Goal: Entertainment & Leisure: Consume media (video, audio)

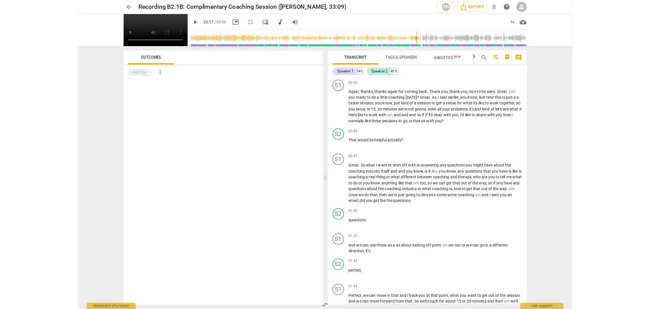
scroll to position [3138, 0]
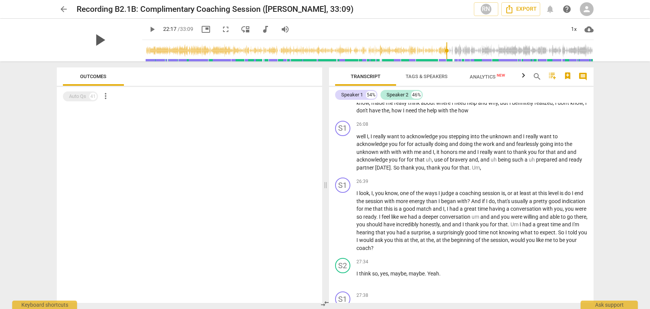
click at [91, 39] on span "play_arrow" at bounding box center [100, 40] width 20 height 20
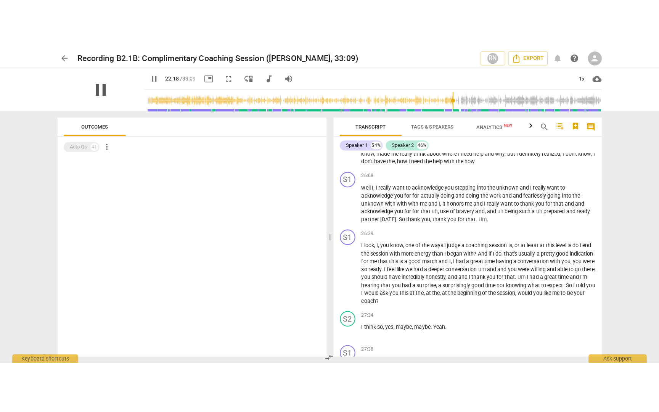
scroll to position [3339, 0]
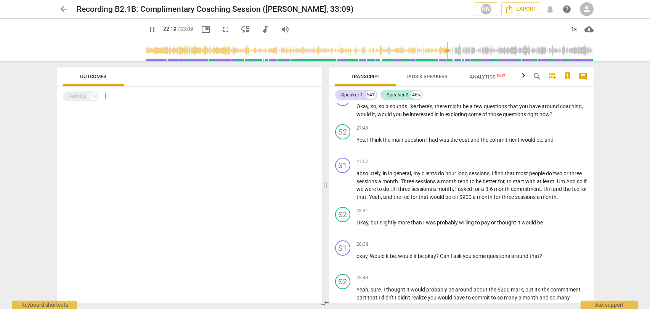
click at [228, 31] on span "fullscreen" at bounding box center [225, 29] width 9 height 9
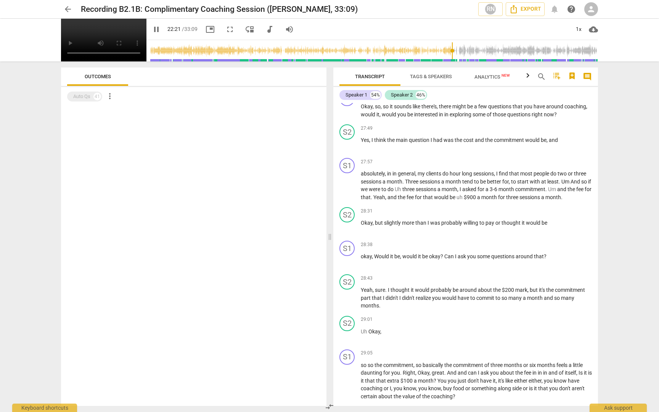
type input "1342"
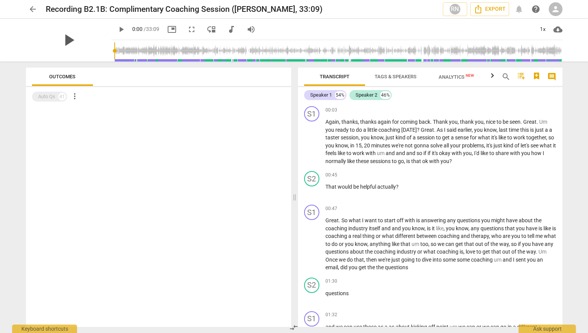
click at [64, 41] on span "play_arrow" at bounding box center [69, 40] width 20 height 20
click at [193, 28] on span "fullscreen" at bounding box center [191, 29] width 9 height 9
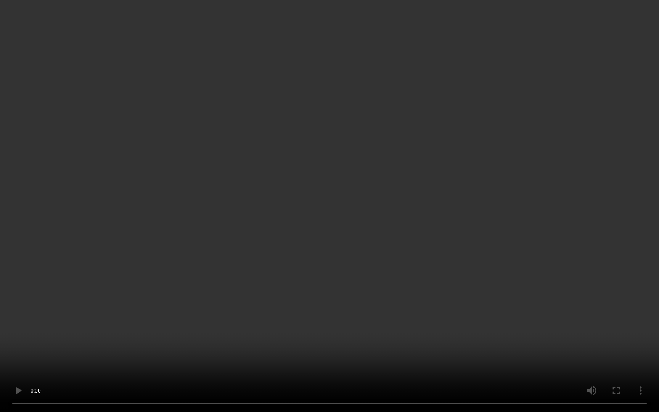
type input "10"
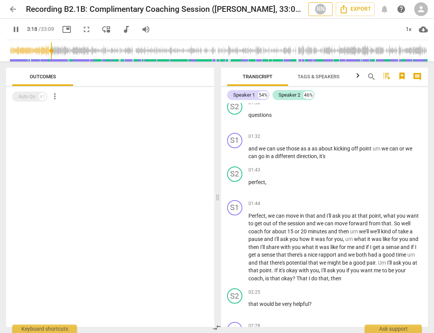
scroll to position [671, 0]
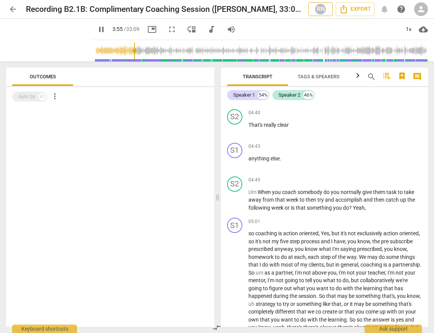
type input "236"
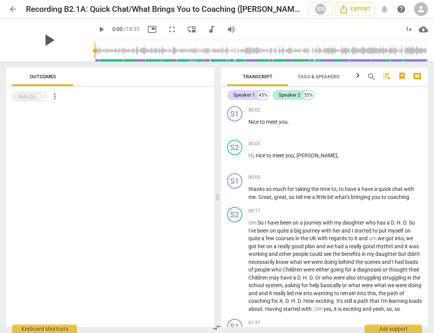
click at [44, 40] on span "play_arrow" at bounding box center [49, 40] width 20 height 20
click at [153, 27] on span "picture_in_picture" at bounding box center [152, 29] width 9 height 9
click at [97, 28] on span "play_arrow" at bounding box center [101, 29] width 9 height 9
click at [174, 29] on span "fullscreen" at bounding box center [171, 29] width 9 height 9
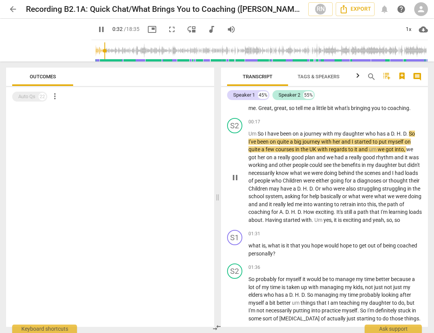
scroll to position [86, 0]
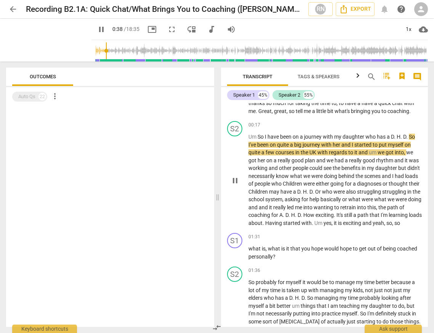
click at [407, 155] on span "we" at bounding box center [410, 152] width 7 height 6
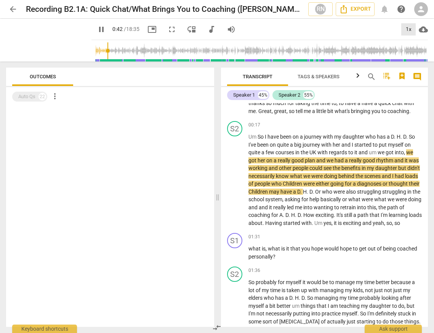
click at [414, 28] on div "1x" at bounding box center [409, 29] width 14 height 12
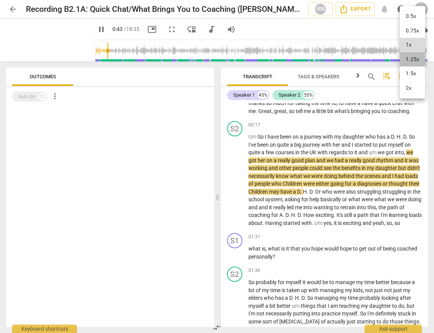
click at [422, 66] on li "1.25x" at bounding box center [413, 59] width 26 height 14
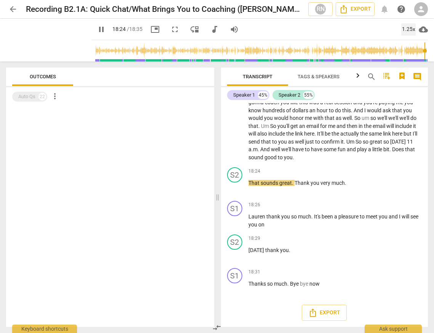
scroll to position [3433, 0]
type input "1115"
